Goal: Task Accomplishment & Management: Manage account settings

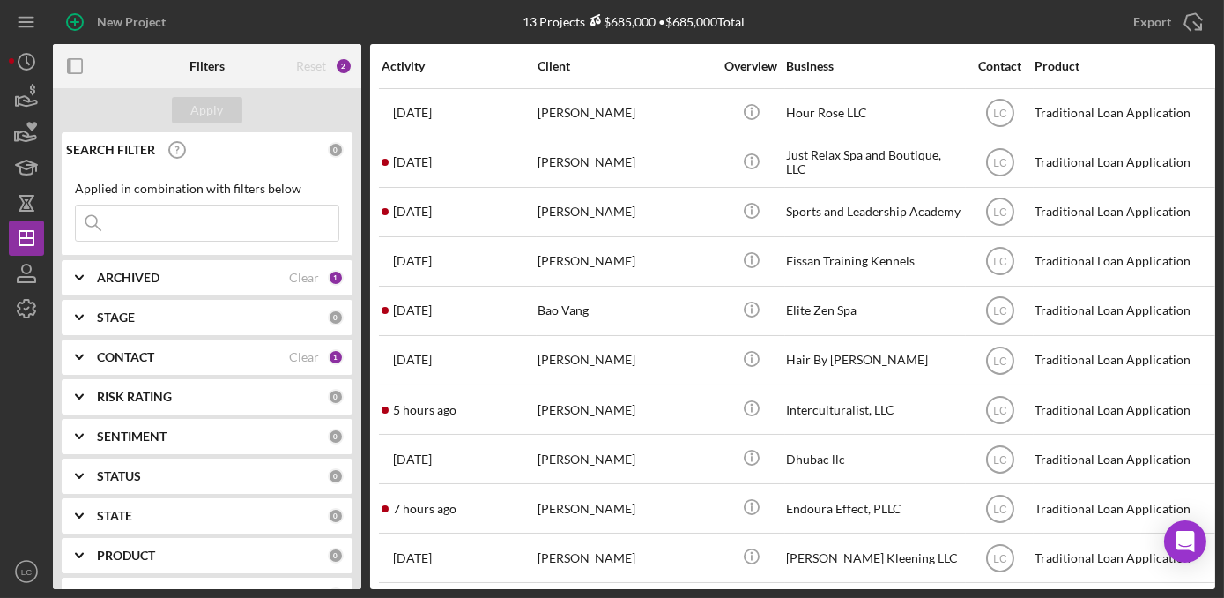
click at [145, 352] on b "CONTACT" at bounding box center [125, 357] width 57 height 14
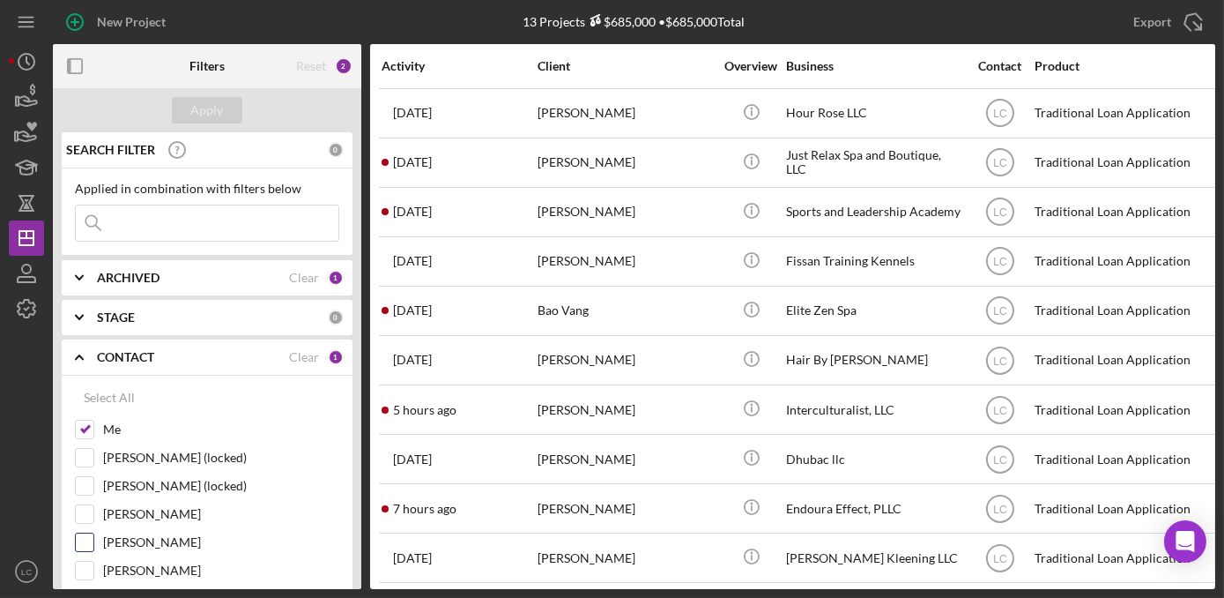
click at [116, 542] on label "Ryan Llewellyn" at bounding box center [221, 542] width 236 height 18
click at [93, 542] on input "Ryan Llewellyn" at bounding box center [85, 542] width 18 height 18
checkbox input "true"
click at [193, 111] on div "Apply" at bounding box center [207, 110] width 33 height 26
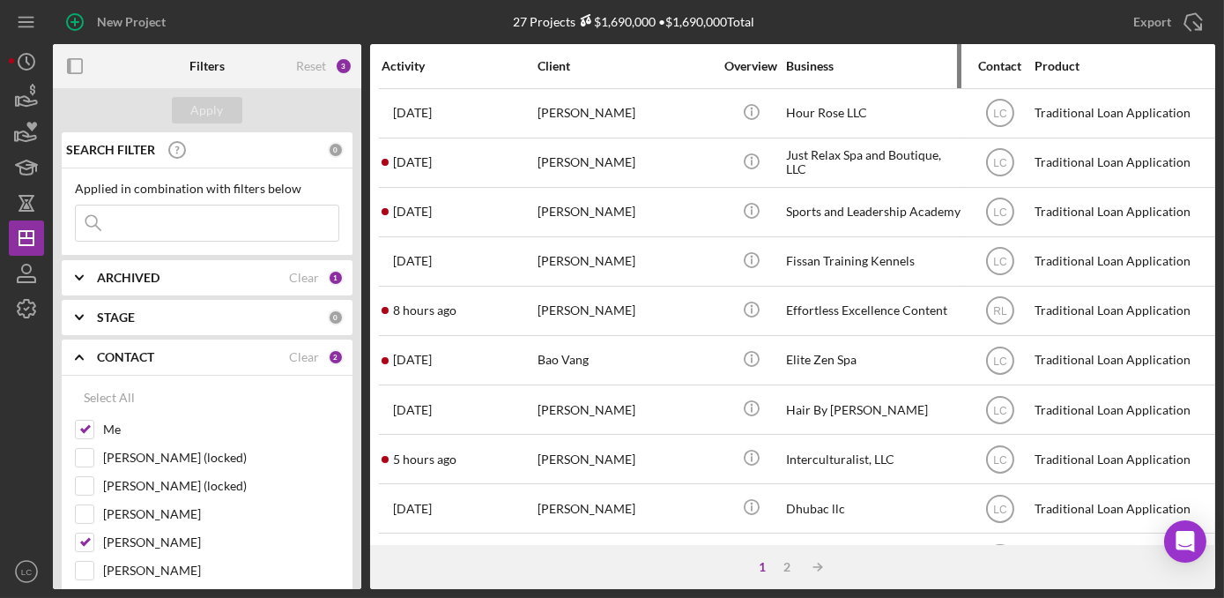
click at [800, 53] on div "Business" at bounding box center [874, 66] width 176 height 42
click at [795, 59] on div "Business" at bounding box center [874, 66] width 176 height 14
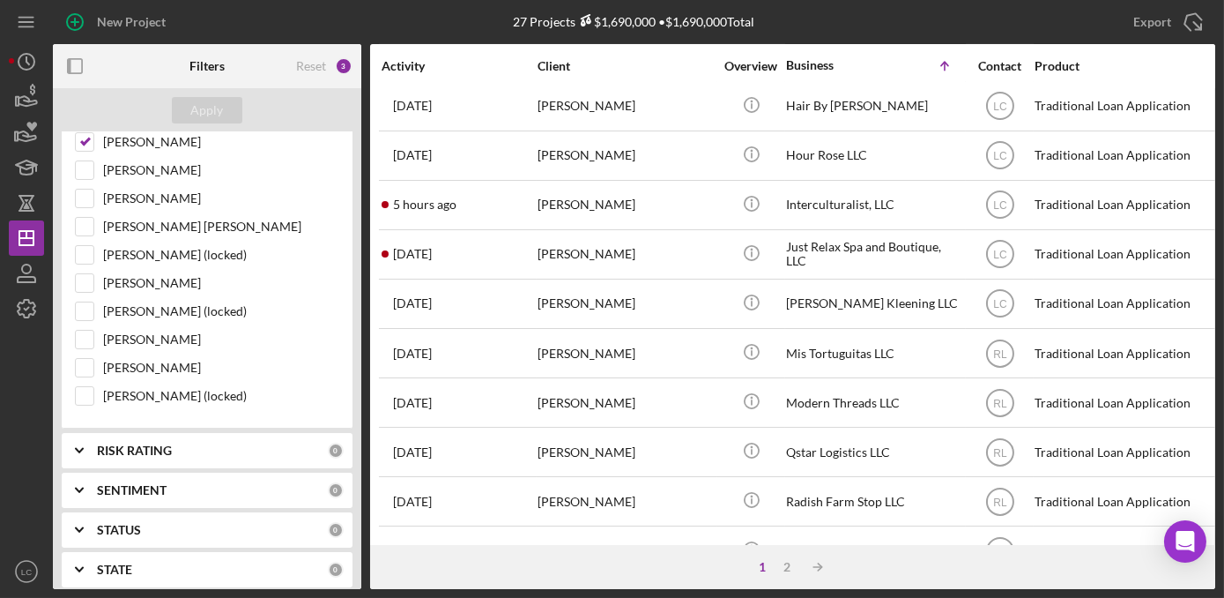
scroll to position [641, 0]
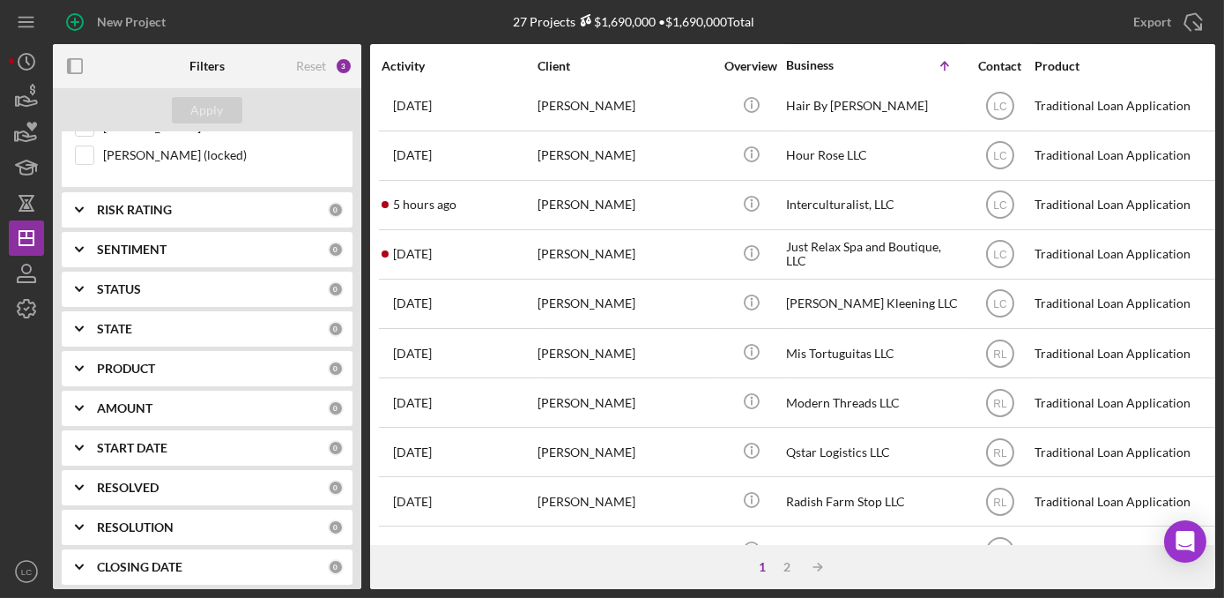
click at [88, 509] on icon "Icon/Expander" at bounding box center [79, 527] width 44 height 44
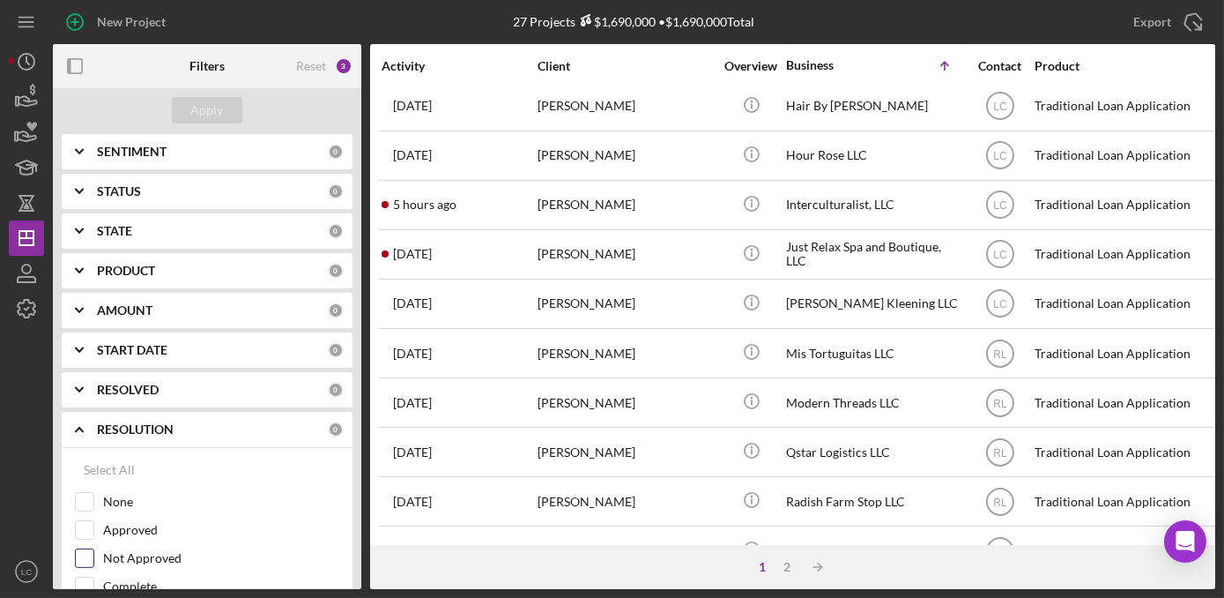
scroll to position [801, 0]
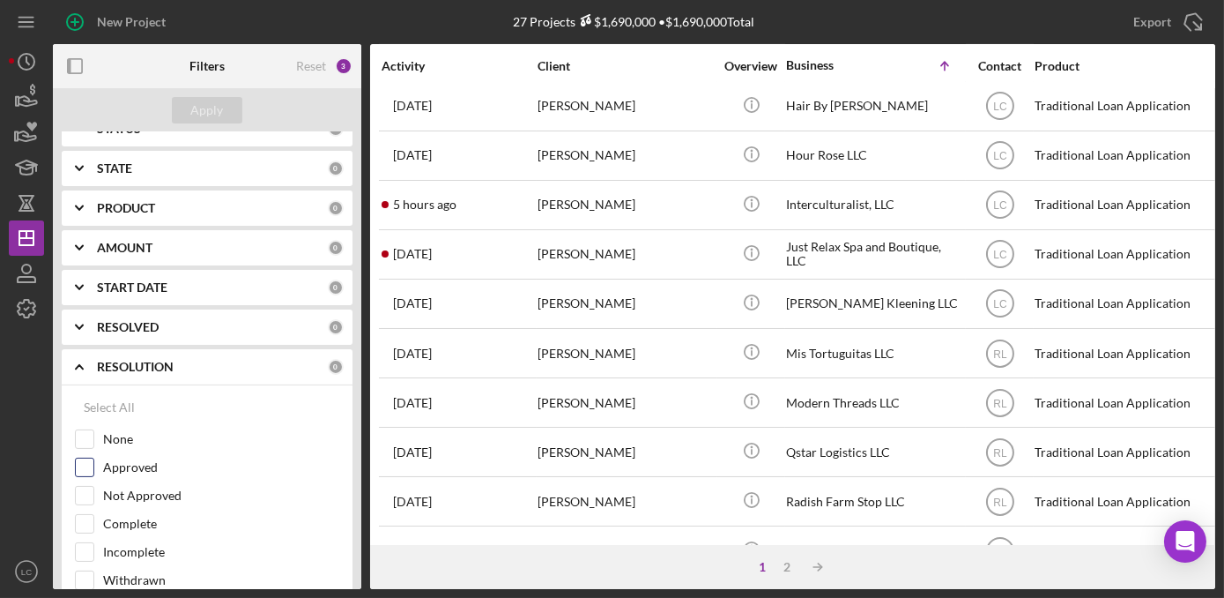
click at [123, 461] on label "Approved" at bounding box center [221, 467] width 236 height 18
click at [93, 461] on input "Approved" at bounding box center [85, 467] width 18 height 18
click at [208, 116] on div "Apply" at bounding box center [207, 110] width 33 height 26
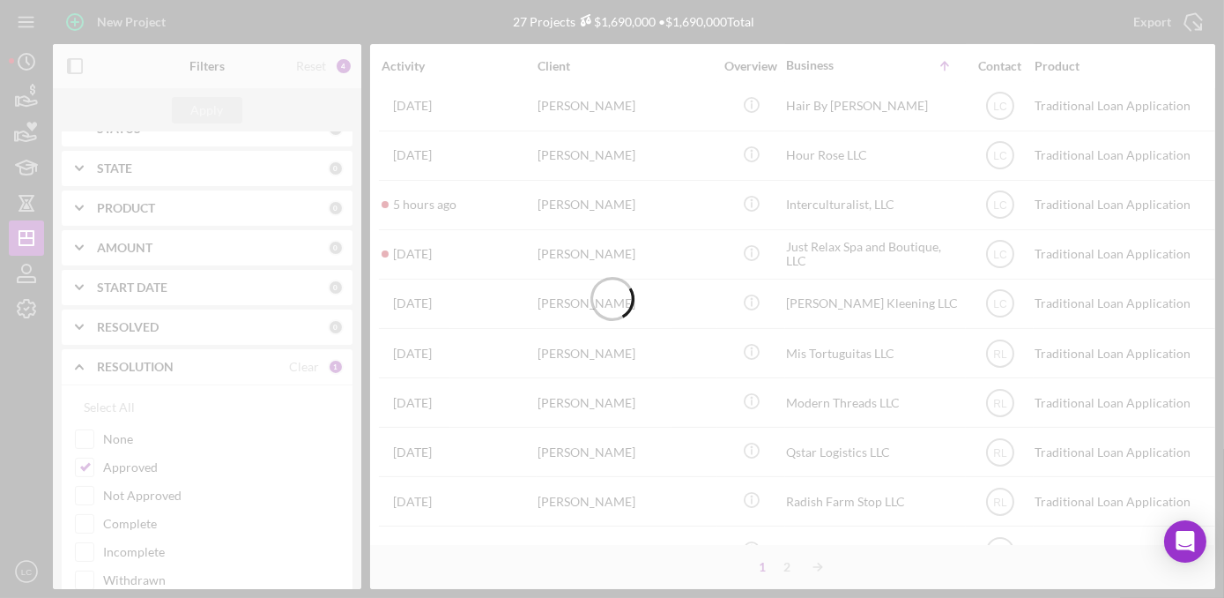
scroll to position [0, 0]
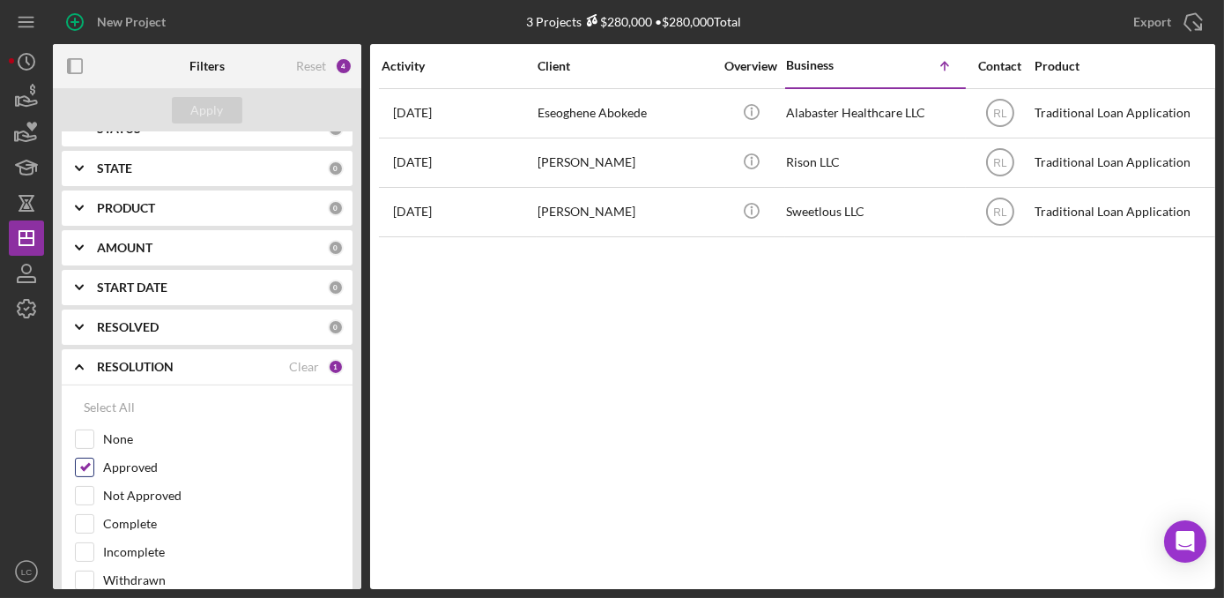
click at [89, 461] on input "Approved" at bounding box center [85, 467] width 18 height 18
checkbox input "false"
click at [205, 107] on div "Apply" at bounding box center [207, 110] width 33 height 26
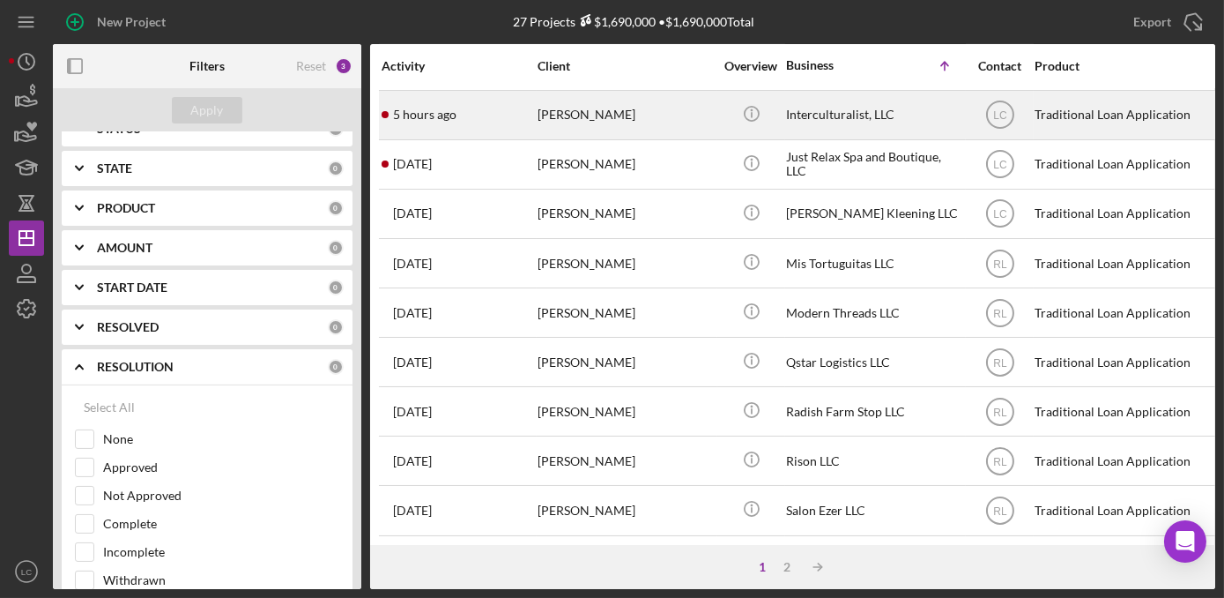
scroll to position [792, 0]
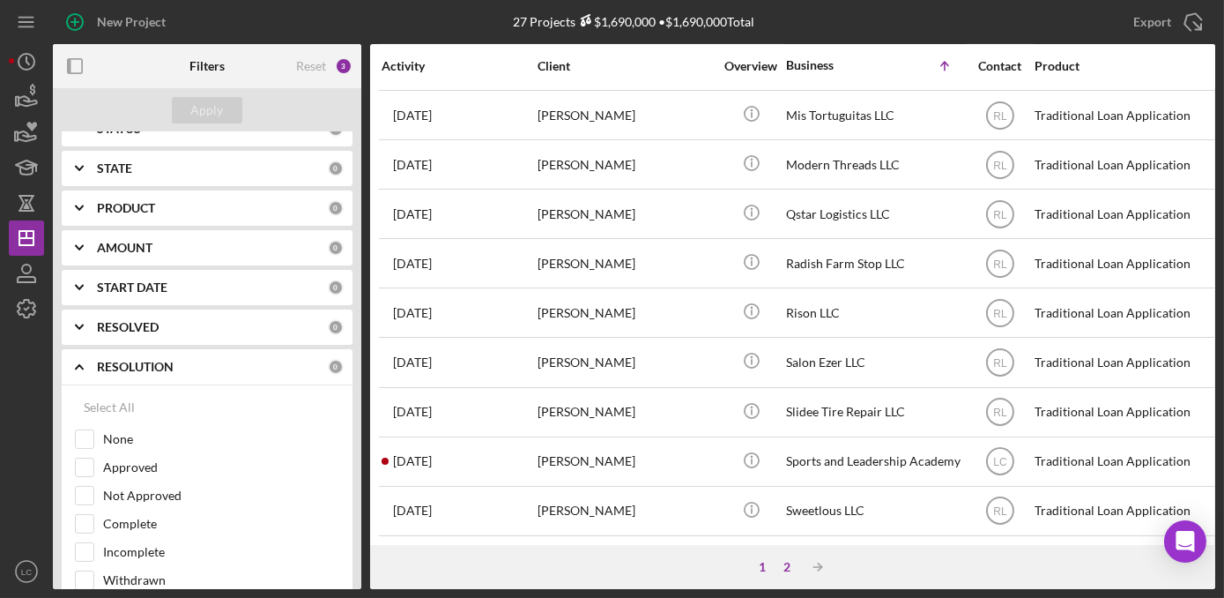
click at [784, 565] on div "2" at bounding box center [788, 567] width 25 height 14
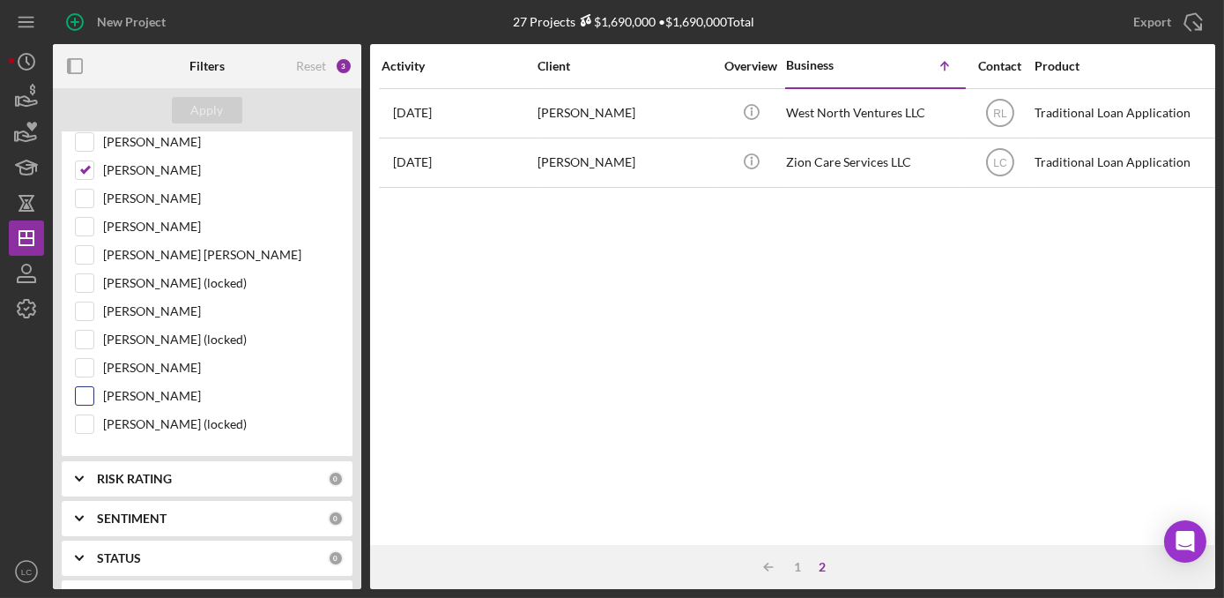
scroll to position [304, 0]
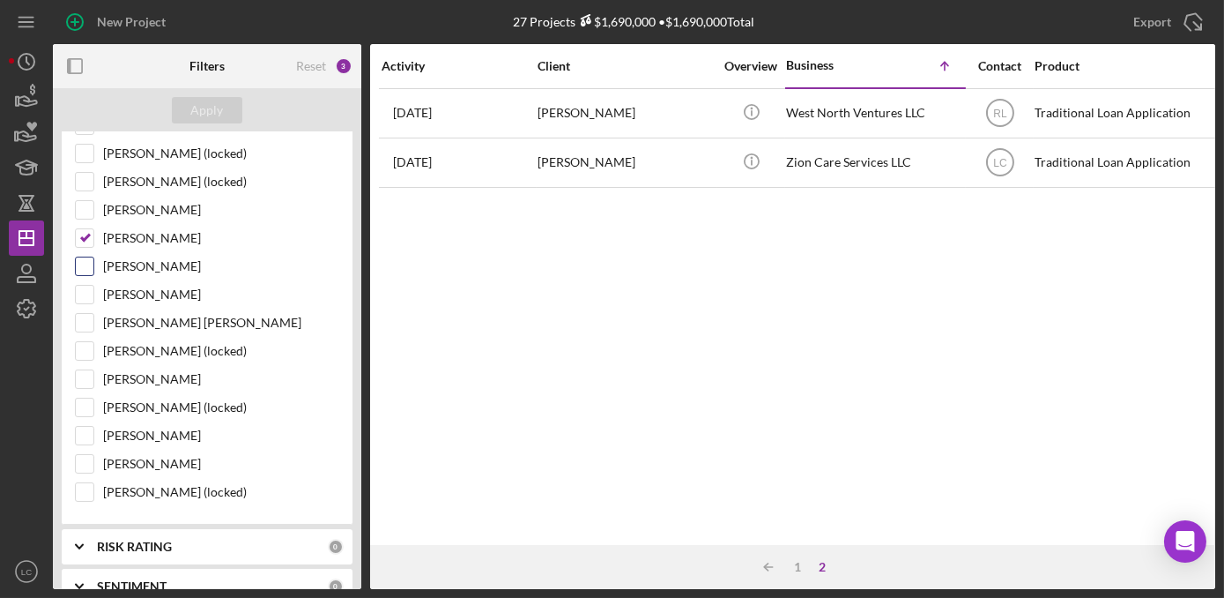
click at [84, 274] on div "[PERSON_NAME]" at bounding box center [207, 271] width 264 height 28
click at [83, 292] on input "[PERSON_NAME]" at bounding box center [85, 295] width 18 height 18
checkbox input "true"
click at [82, 266] on input "[PERSON_NAME]" at bounding box center [85, 266] width 18 height 18
checkbox input "true"
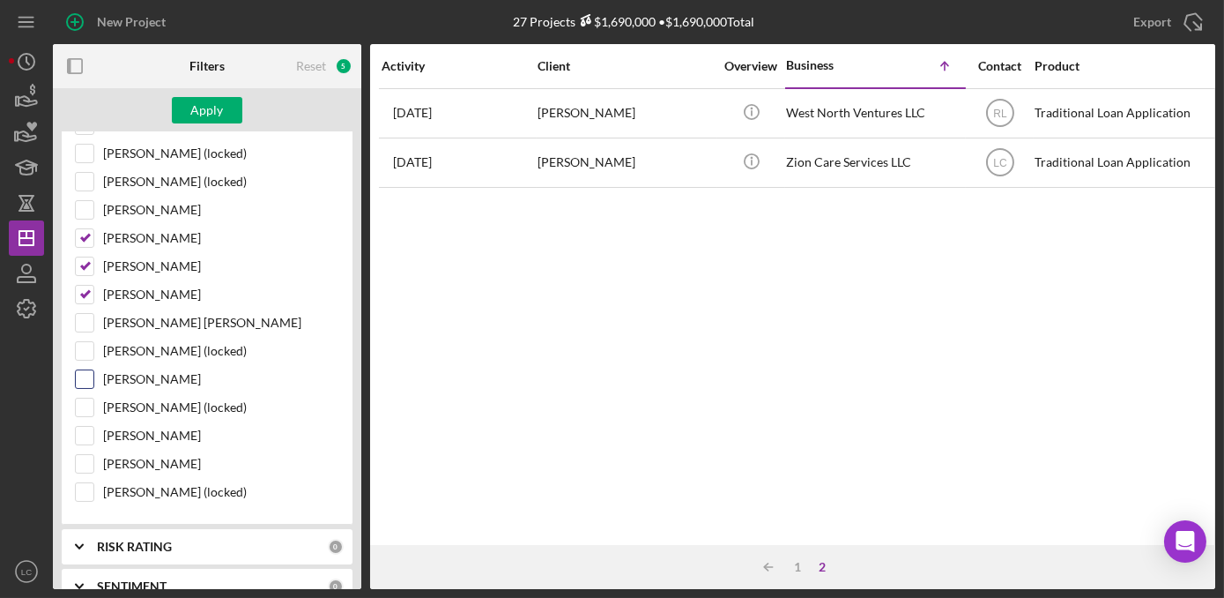
click at [86, 371] on input "[PERSON_NAME]" at bounding box center [85, 379] width 18 height 18
checkbox input "true"
click at [199, 116] on div "Apply" at bounding box center [207, 110] width 33 height 26
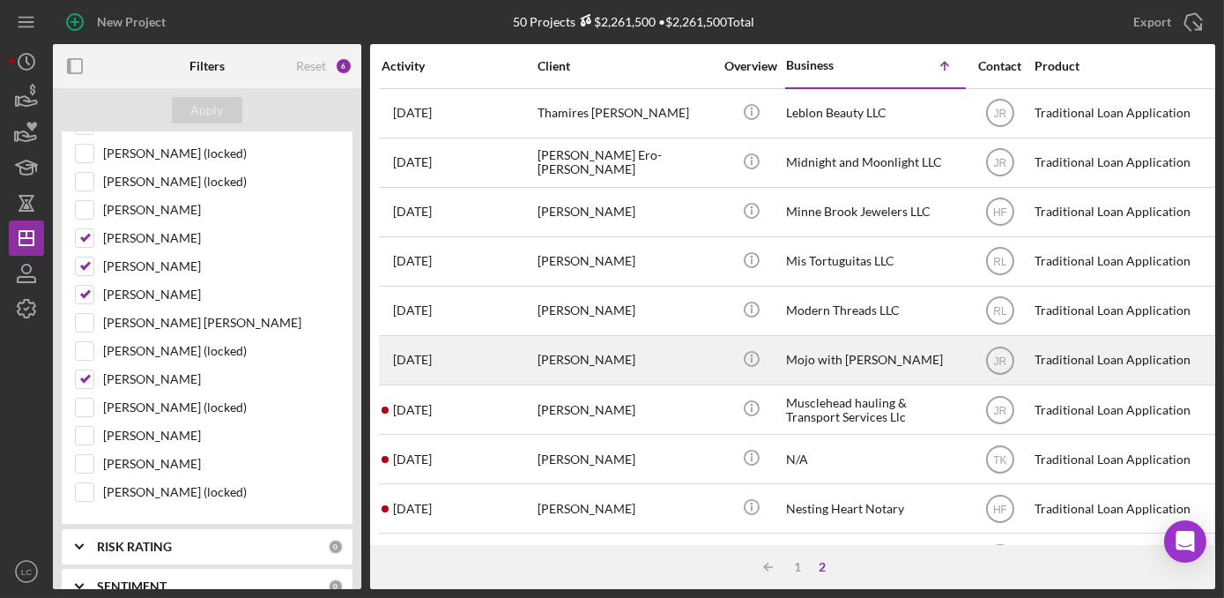
scroll to position [160, 0]
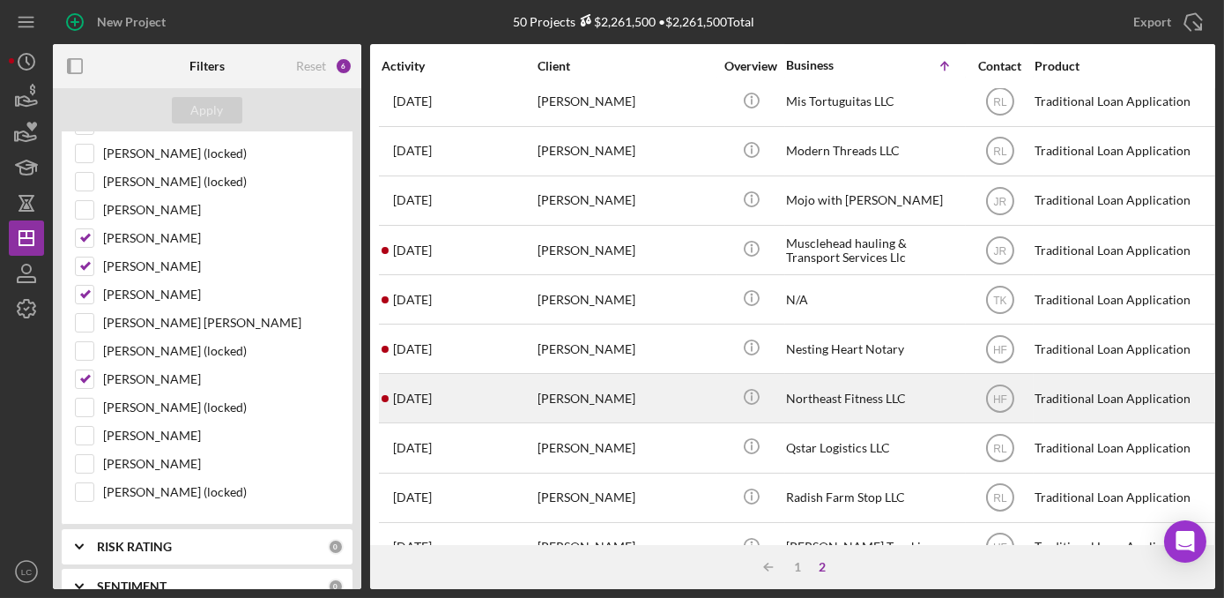
click at [869, 404] on div "Northeast Fitness LLC" at bounding box center [874, 398] width 176 height 47
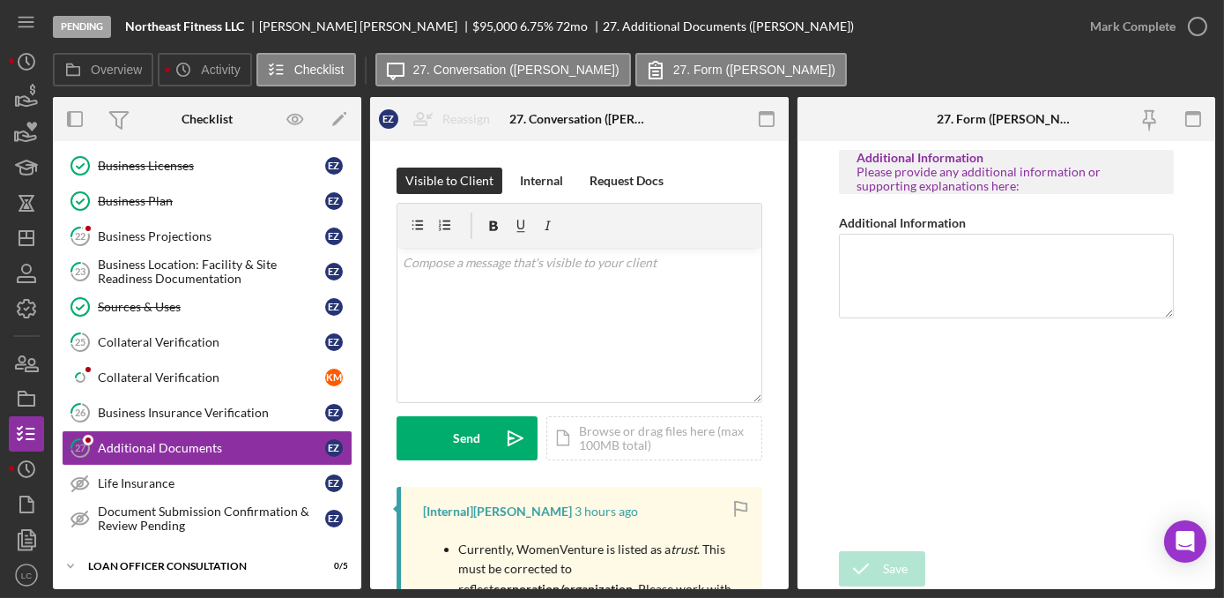
scroll to position [755, 0]
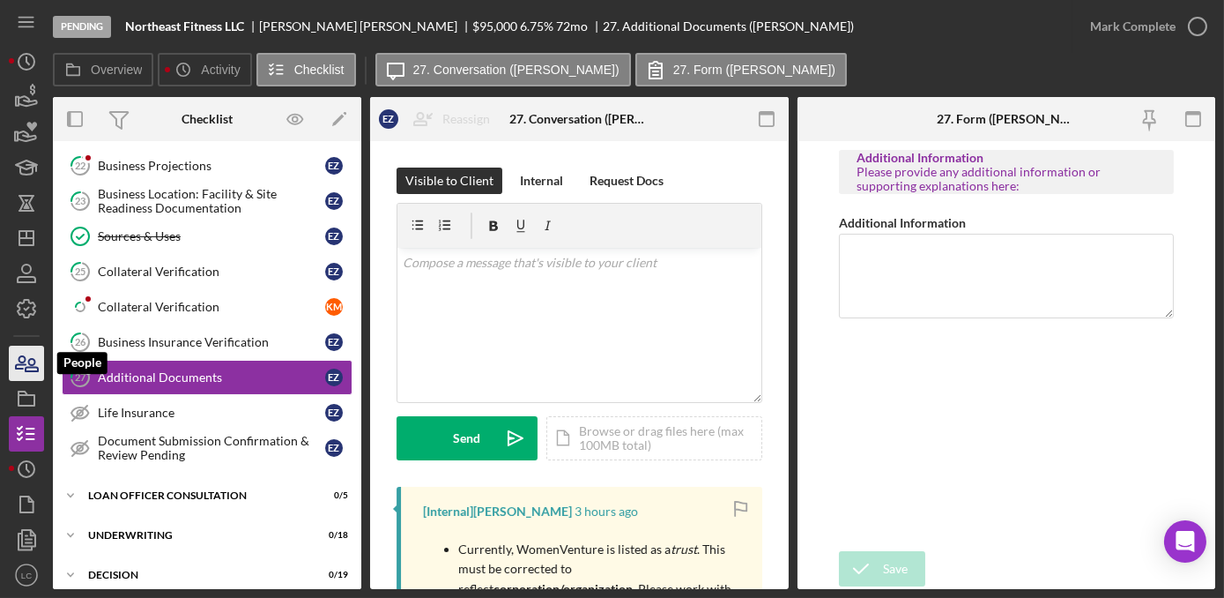
click at [16, 362] on icon "button" at bounding box center [26, 363] width 44 height 44
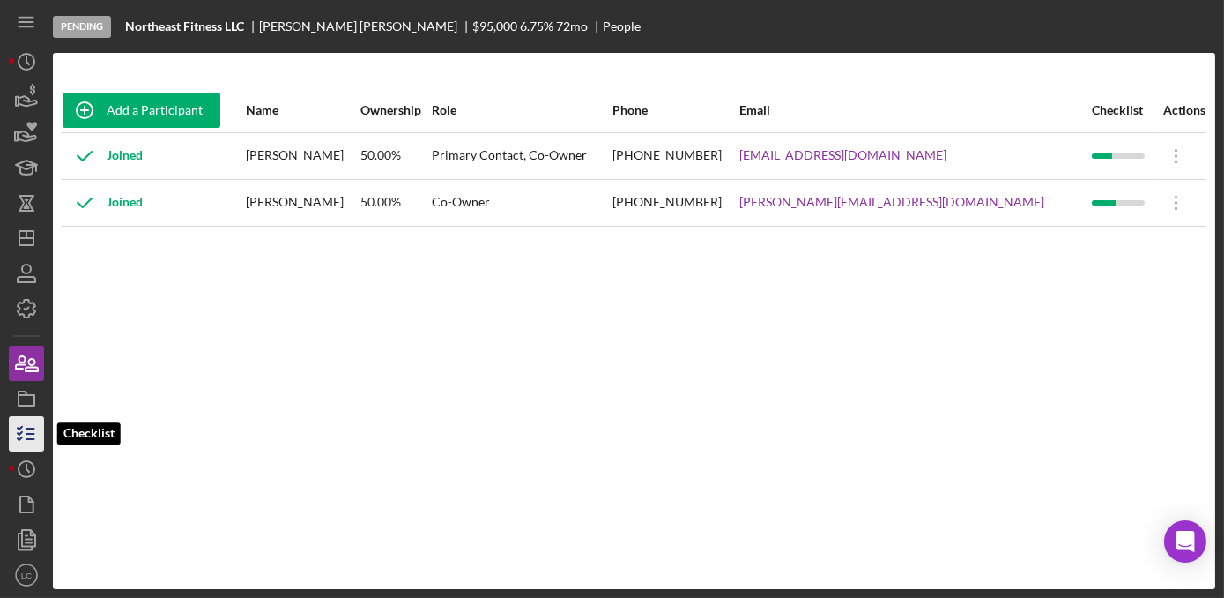
click at [30, 431] on icon "button" at bounding box center [26, 434] width 44 height 44
click at [27, 428] on line "button" at bounding box center [30, 428] width 8 height 0
click at [14, 437] on icon "button" at bounding box center [26, 434] width 44 height 44
click at [15, 441] on icon "button" at bounding box center [26, 434] width 44 height 44
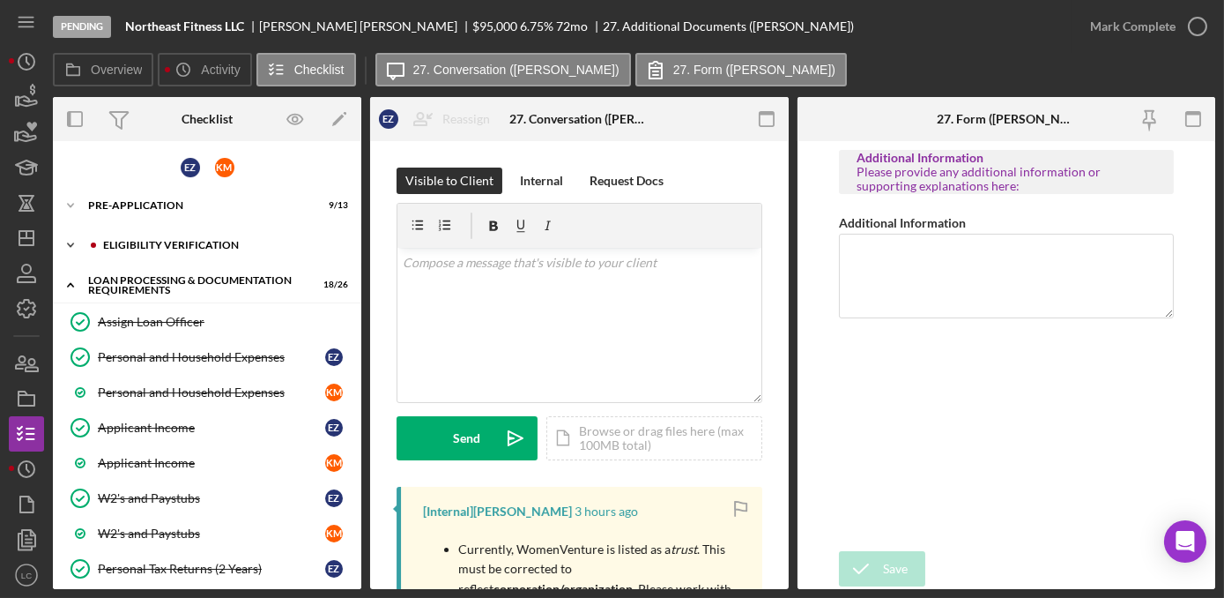
click at [75, 244] on icon "Icon/Expander" at bounding box center [70, 244] width 35 height 35
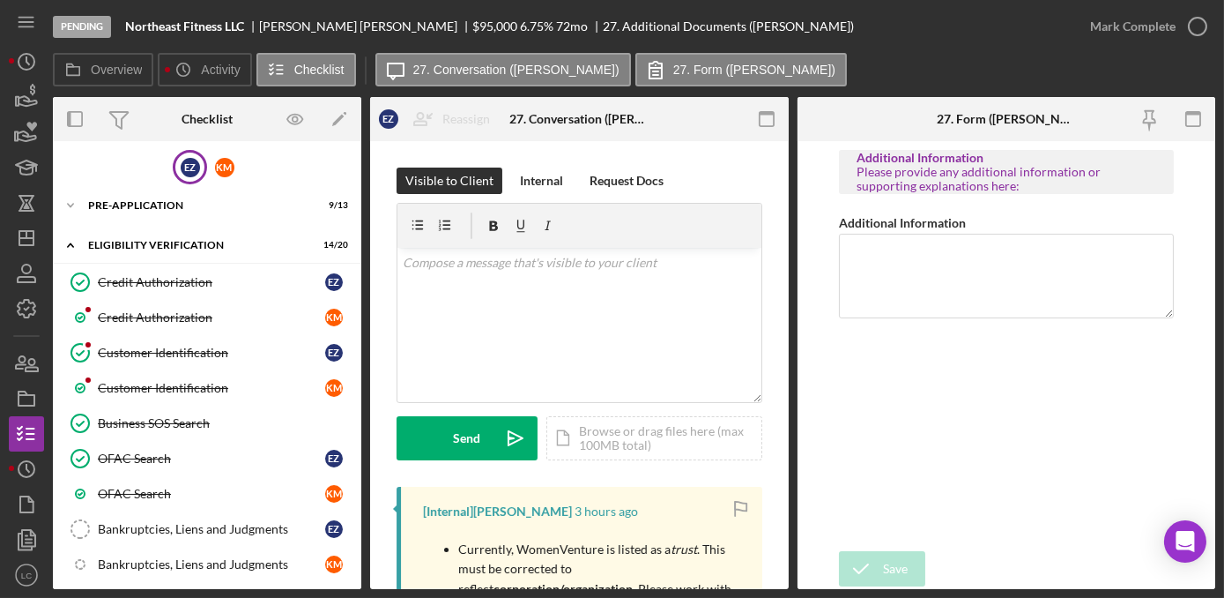
click at [186, 156] on div "E Z" at bounding box center [190, 167] width 34 height 34
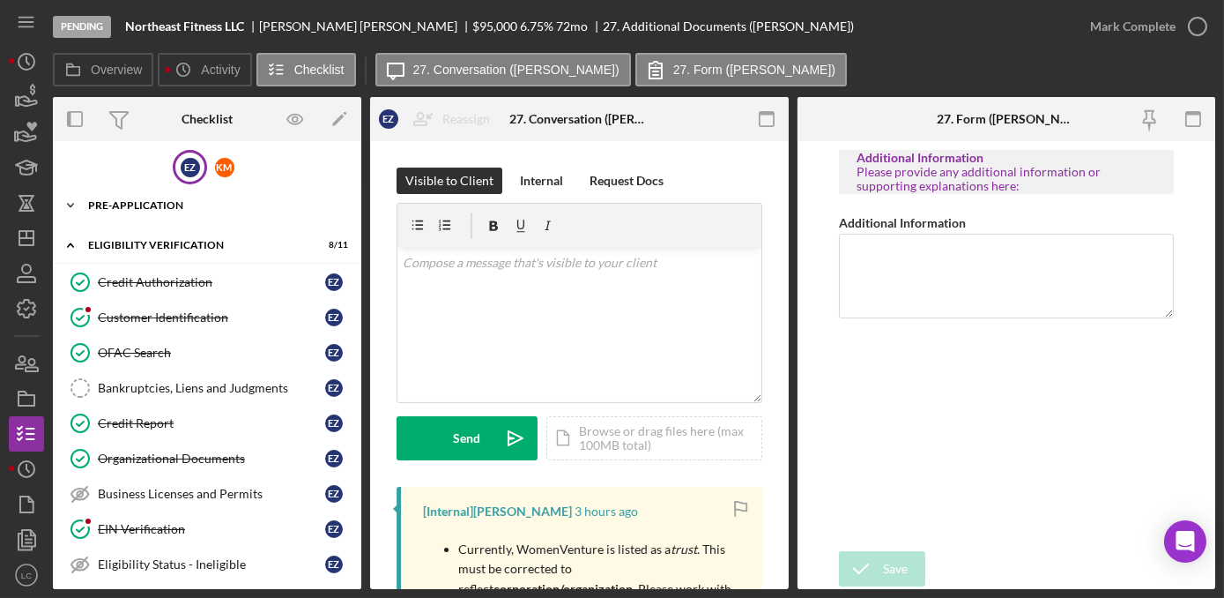
click at [63, 205] on icon "Icon/Expander" at bounding box center [70, 205] width 35 height 35
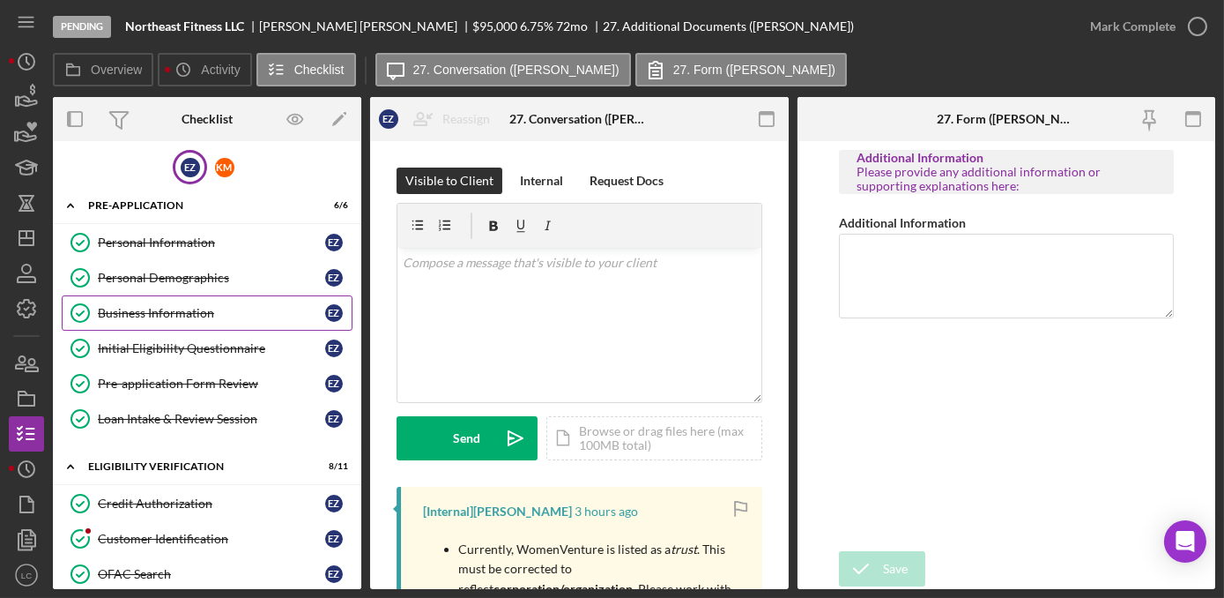
click at [120, 314] on div "Business Information" at bounding box center [211, 313] width 227 height 14
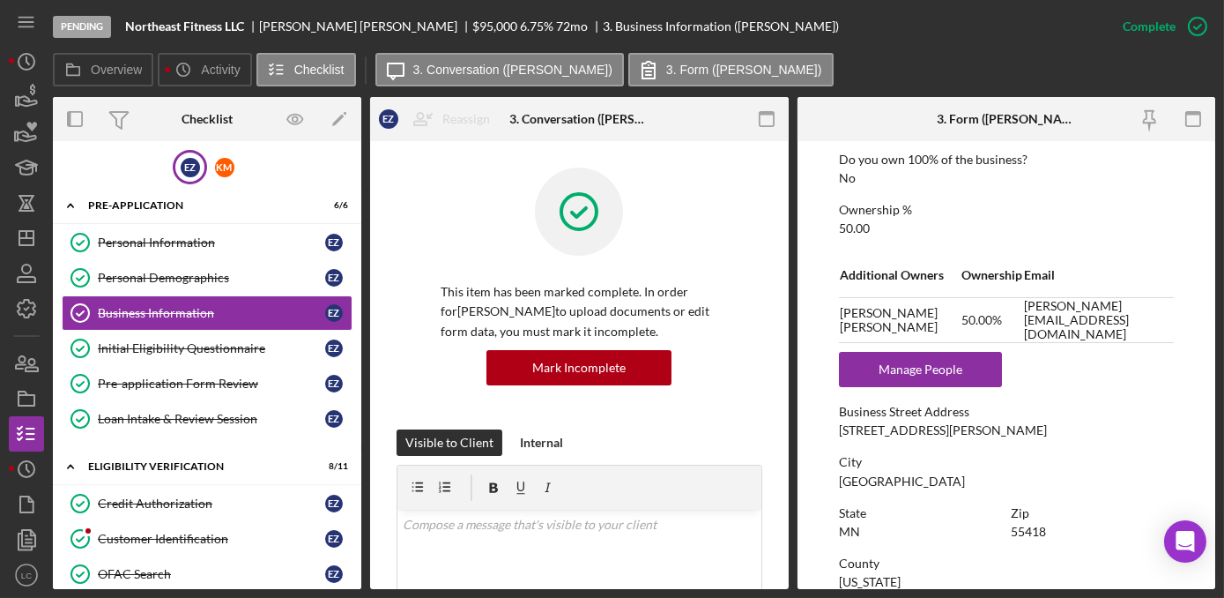
scroll to position [721, 0]
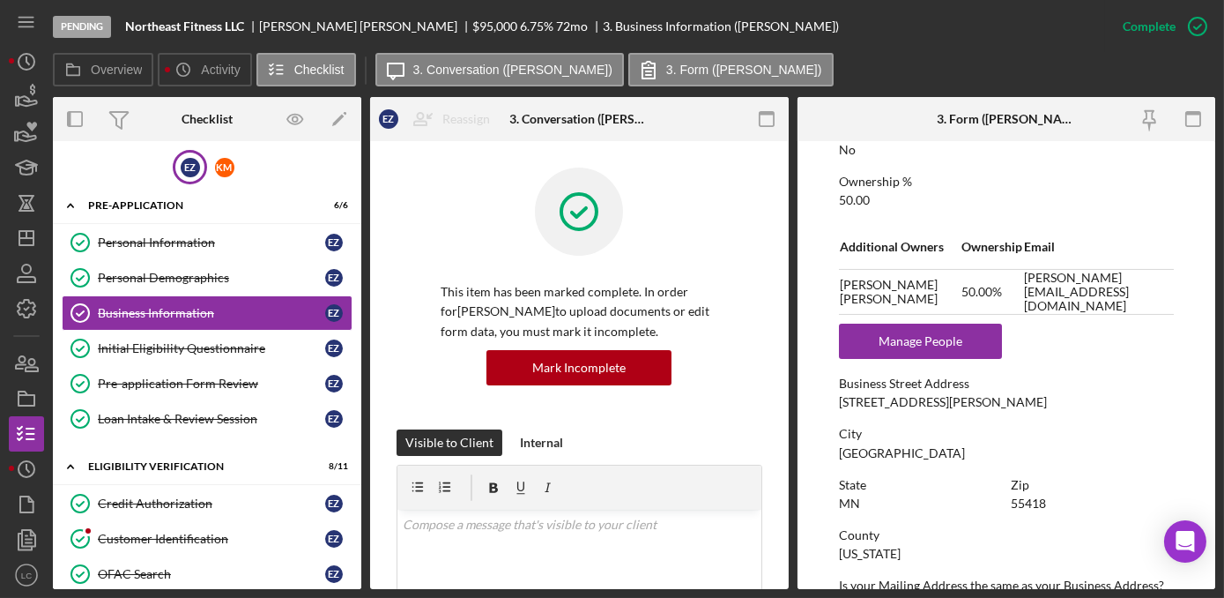
drag, startPoint x: 968, startPoint y: 407, endPoint x: 860, endPoint y: 408, distance: 107.5
click at [860, 408] on div "To edit this form you must mark this item incomplete Business Name Northeast Fi…" at bounding box center [1006, 286] width 335 height 1715
drag, startPoint x: 843, startPoint y: 400, endPoint x: 934, endPoint y: 413, distance: 92.6
click at [934, 413] on div "To edit this form you must mark this item incomplete Business Name Northeast Fi…" at bounding box center [1006, 286] width 335 height 1715
click at [935, 414] on div "To edit this form you must mark this item incomplete Business Name Northeast Fi…" at bounding box center [1006, 286] width 335 height 1715
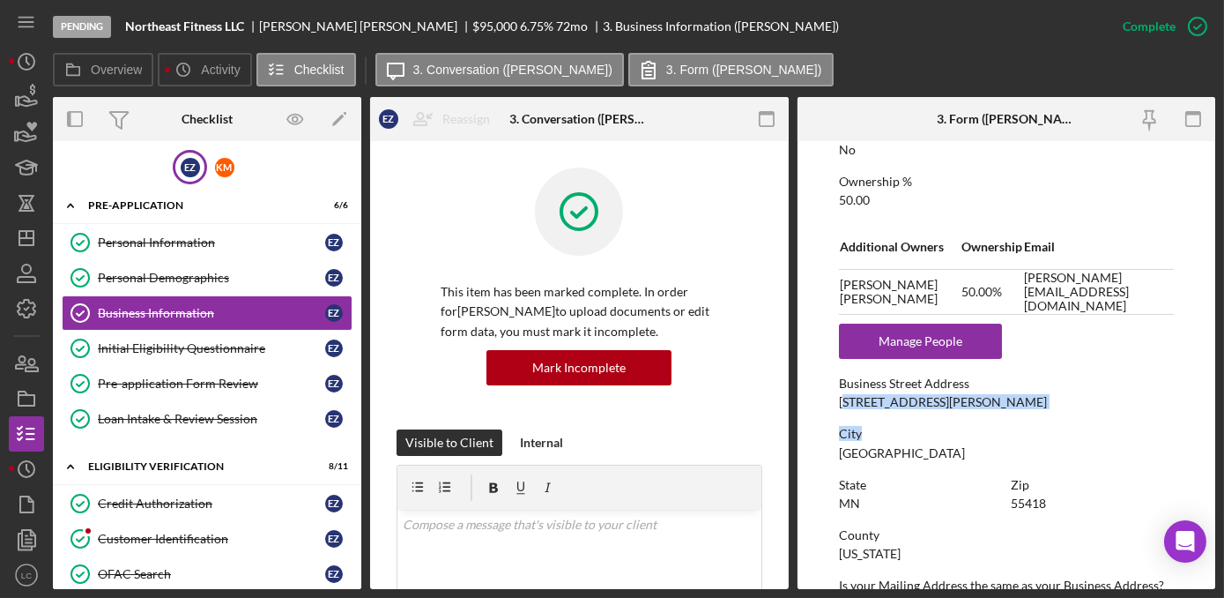
click at [954, 408] on div "To edit this form you must mark this item incomplete Business Name Northeast Fi…" at bounding box center [1006, 286] width 335 height 1715
drag, startPoint x: 953, startPoint y: 405, endPoint x: 837, endPoint y: 398, distance: 116.6
click at [837, 398] on form "To edit this form you must mark this item incomplete Business Name Northeast Fi…" at bounding box center [1007, 365] width 419 height 448
drag, startPoint x: 837, startPoint y: 398, endPoint x: 848, endPoint y: 396, distance: 11.6
copy div "1828 Marshall St. NE"
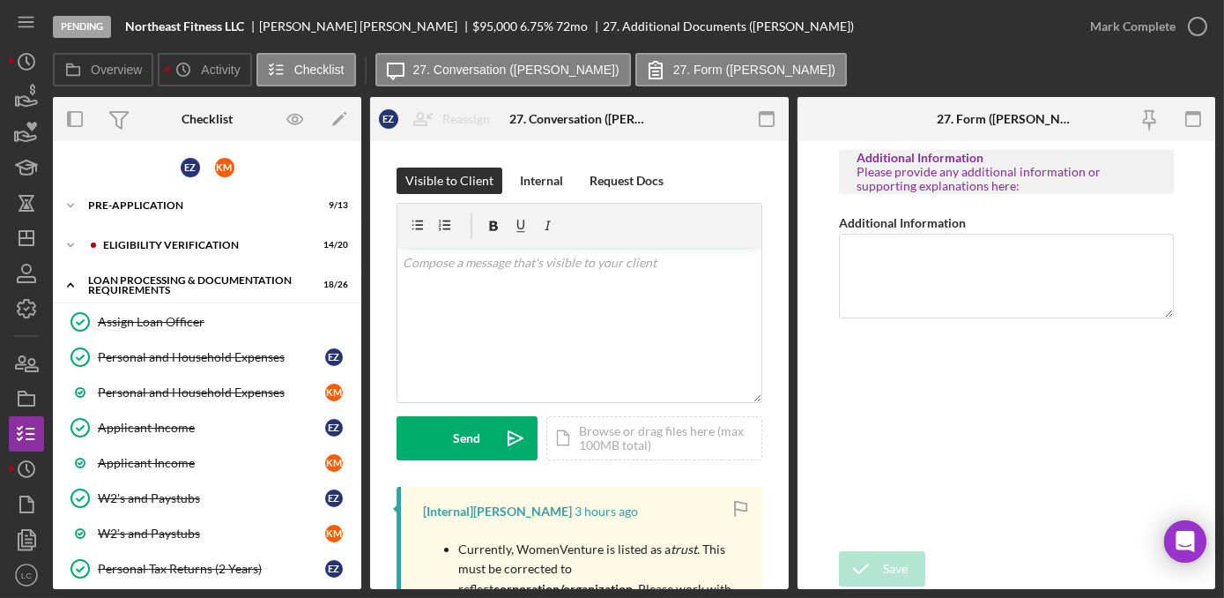
scroll to position [755, 0]
